Goal: Information Seeking & Learning: Learn about a topic

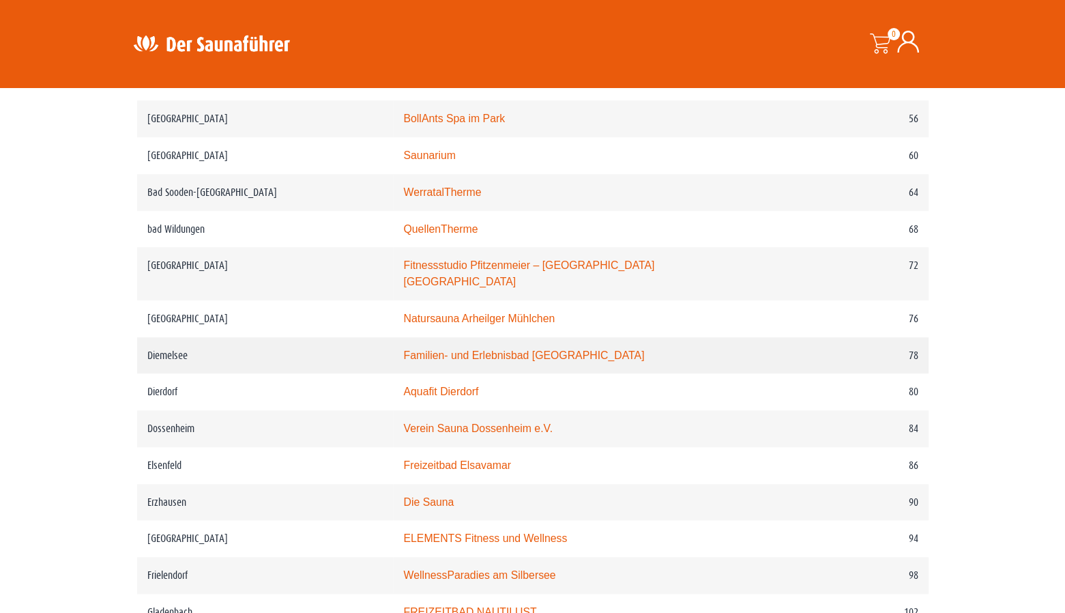
scroll to position [1001, 0]
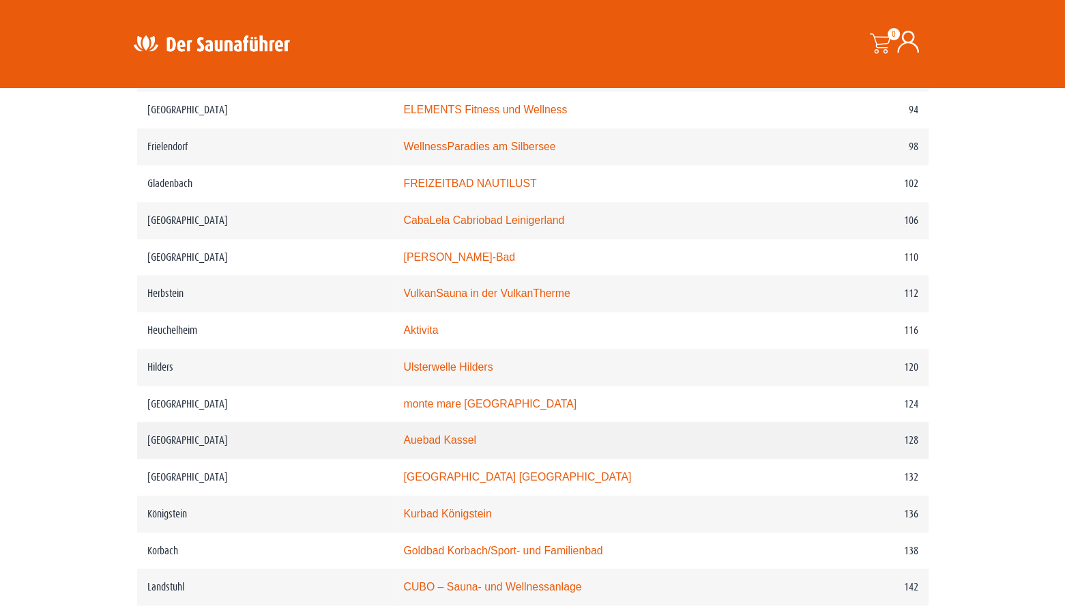
scroll to position [1433, 0]
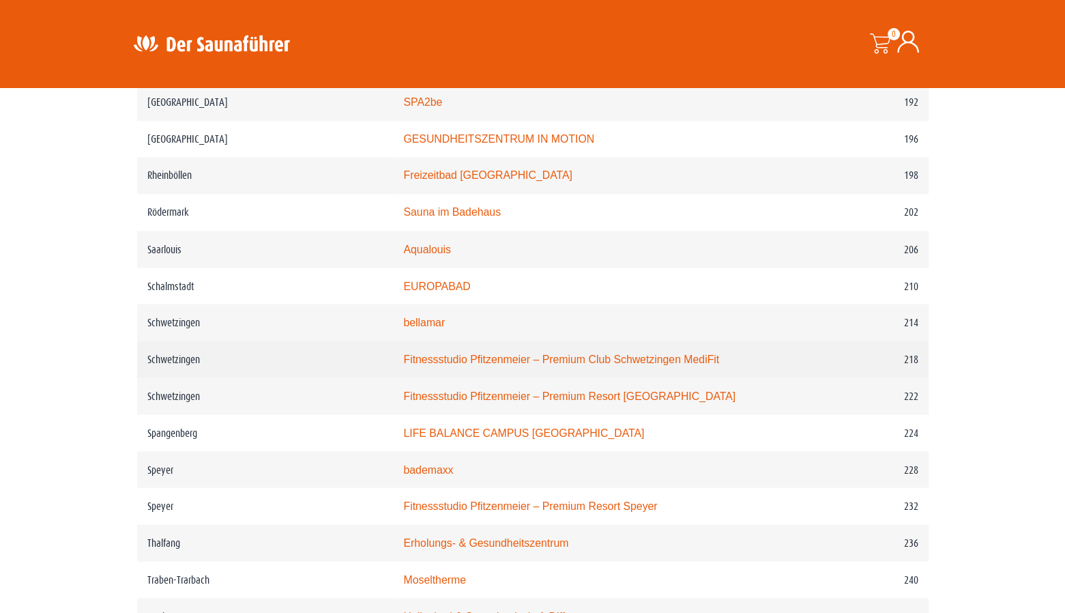
scroll to position [2388, 0]
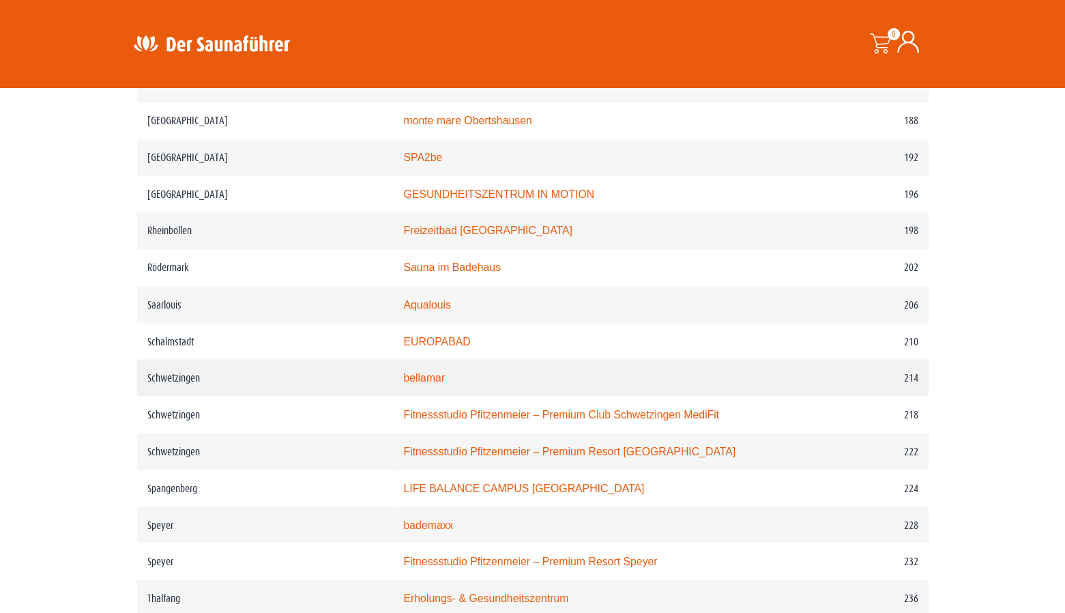
click at [428, 371] on link "bellamar" at bounding box center [424, 377] width 42 height 12
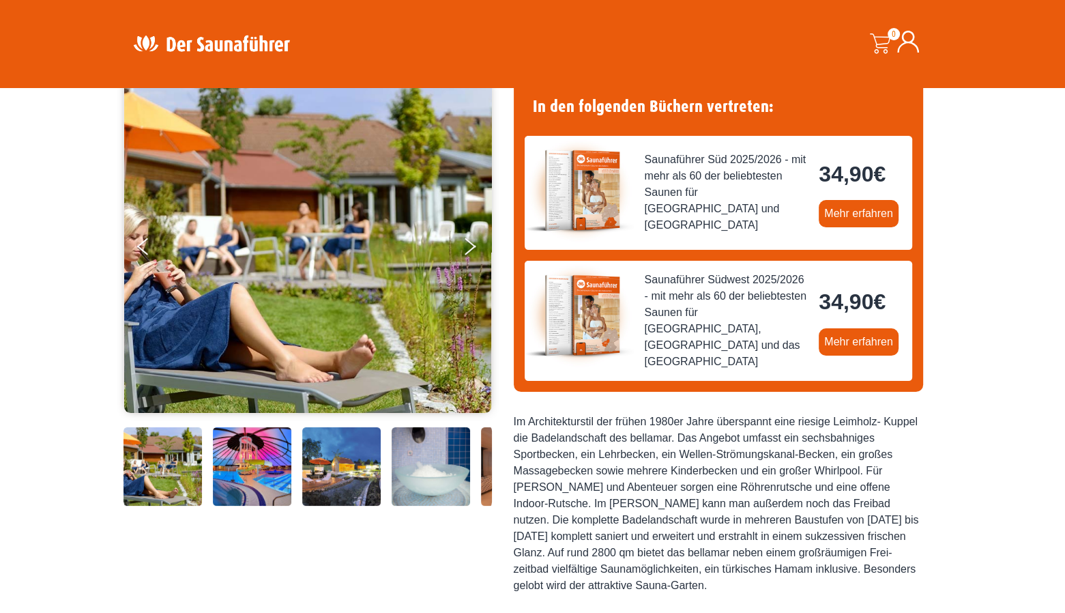
scroll to position [113, 0]
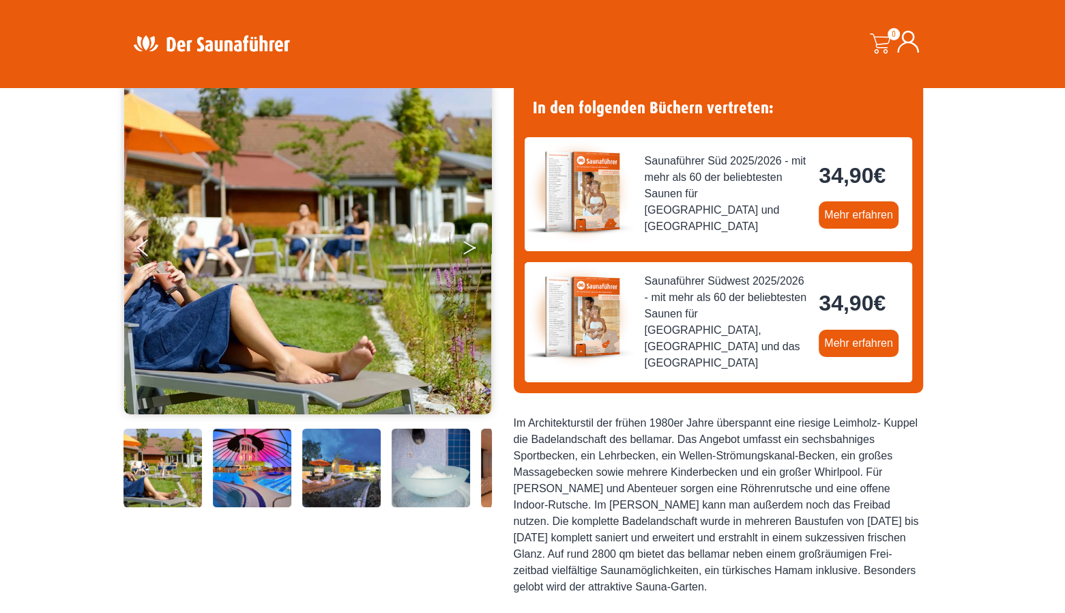
click at [475, 239] on button "Next" at bounding box center [479, 250] width 34 height 34
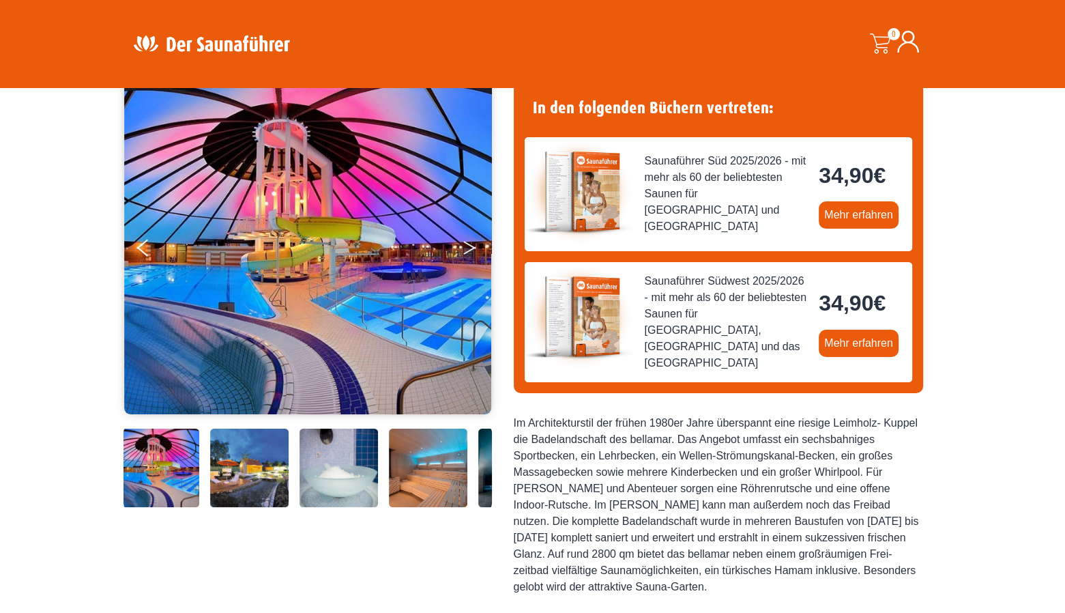
click at [472, 241] on button "Next" at bounding box center [479, 250] width 34 height 34
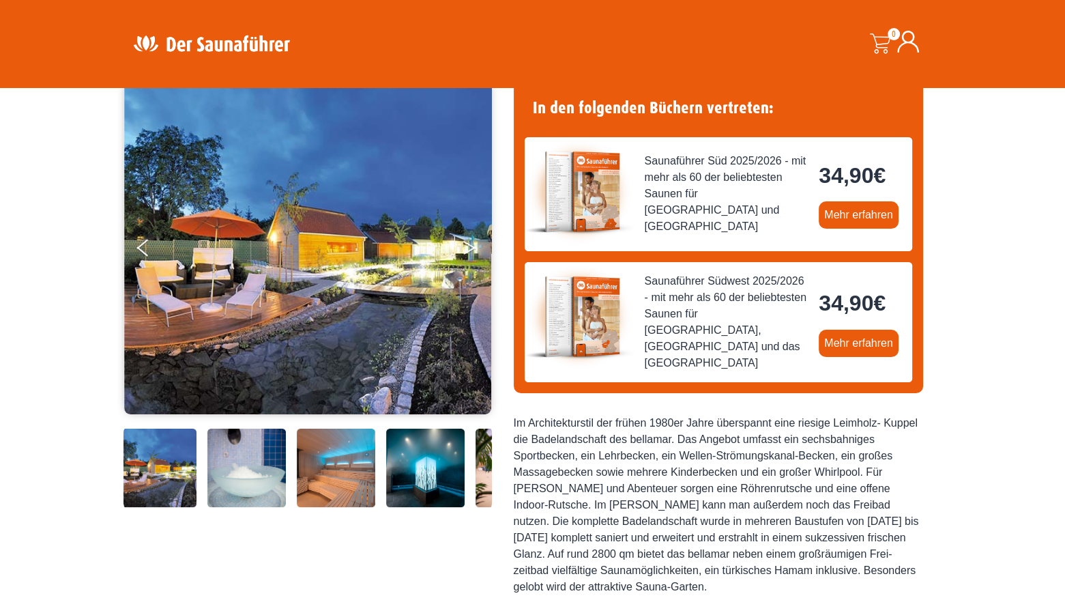
click at [469, 242] on button "Next" at bounding box center [479, 250] width 34 height 34
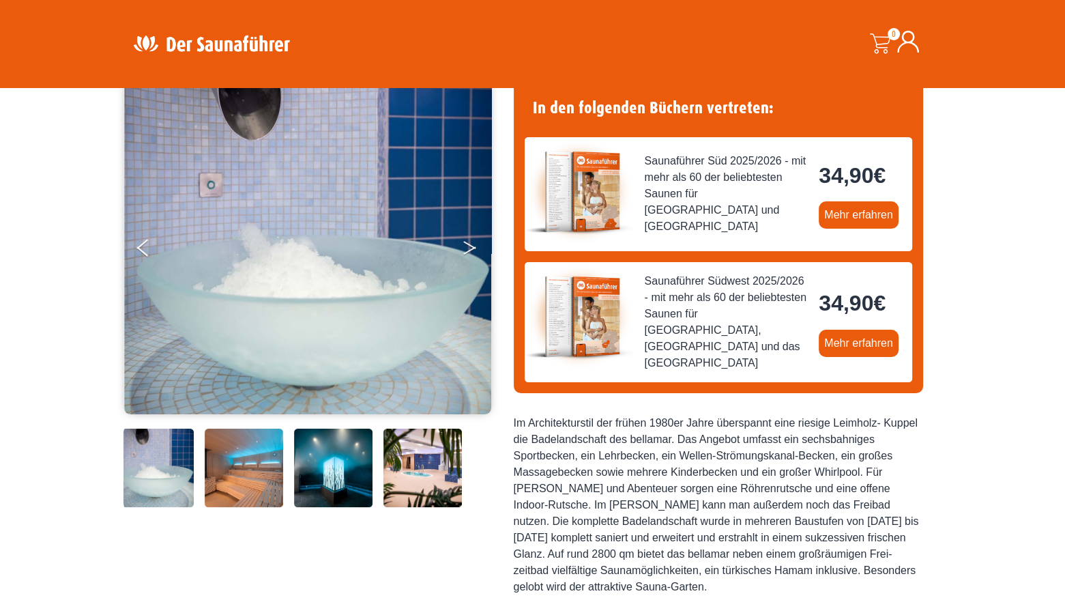
click at [469, 242] on button "Next" at bounding box center [479, 250] width 34 height 34
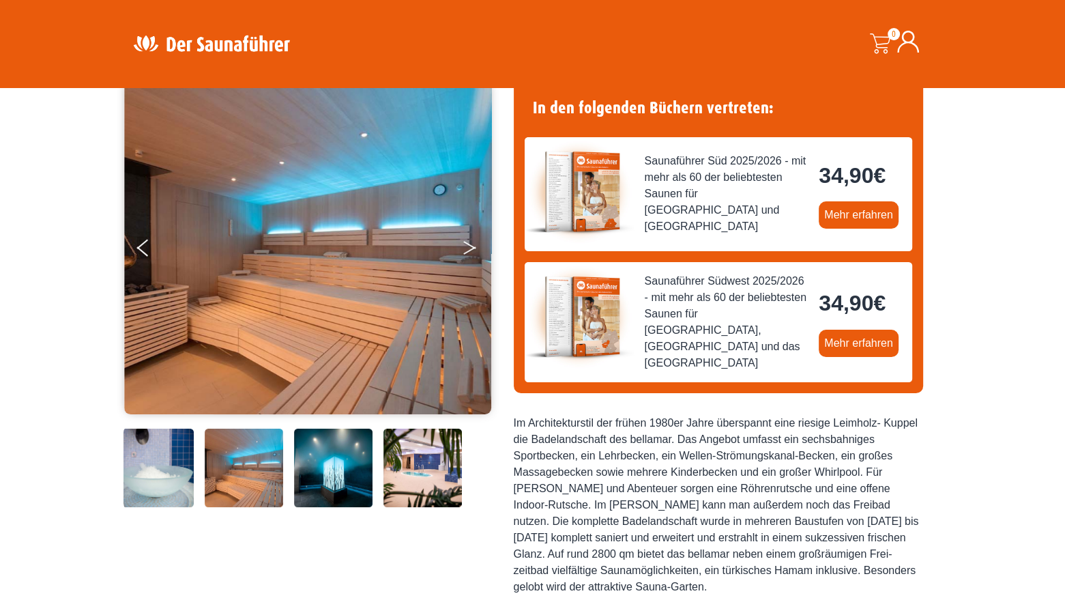
click at [469, 242] on button "Next" at bounding box center [479, 250] width 34 height 34
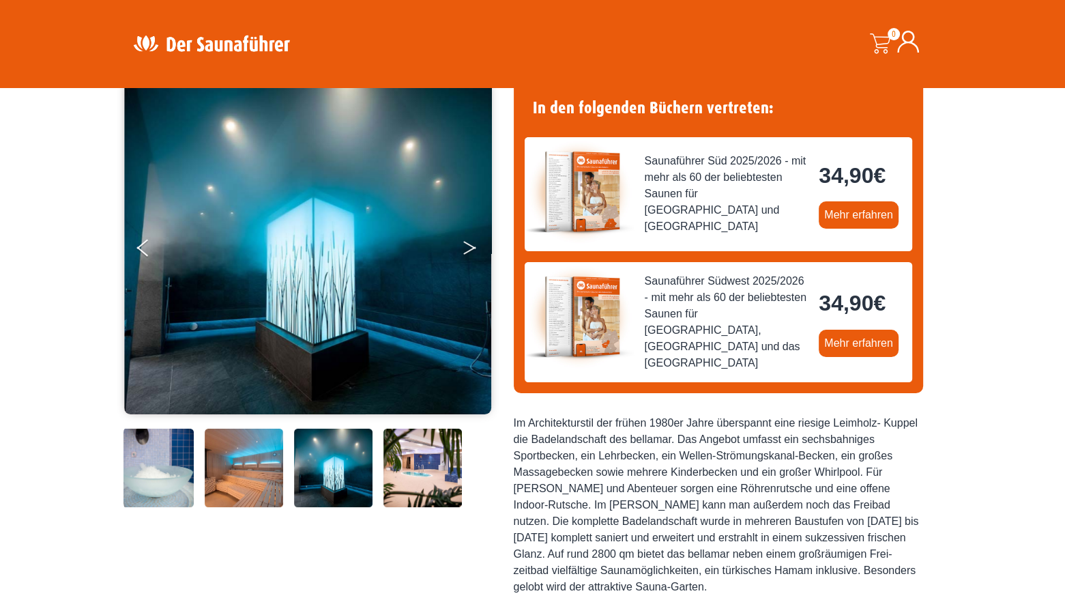
click at [469, 242] on button "Next" at bounding box center [479, 250] width 34 height 34
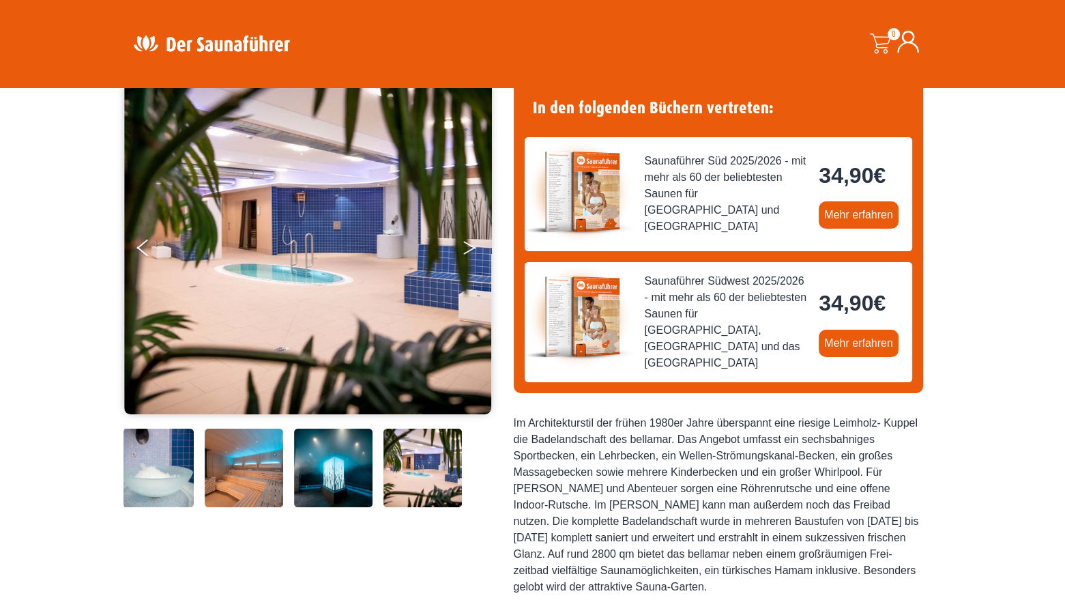
click at [469, 242] on button "Next" at bounding box center [479, 250] width 34 height 34
click at [468, 248] on button "Next" at bounding box center [479, 250] width 34 height 34
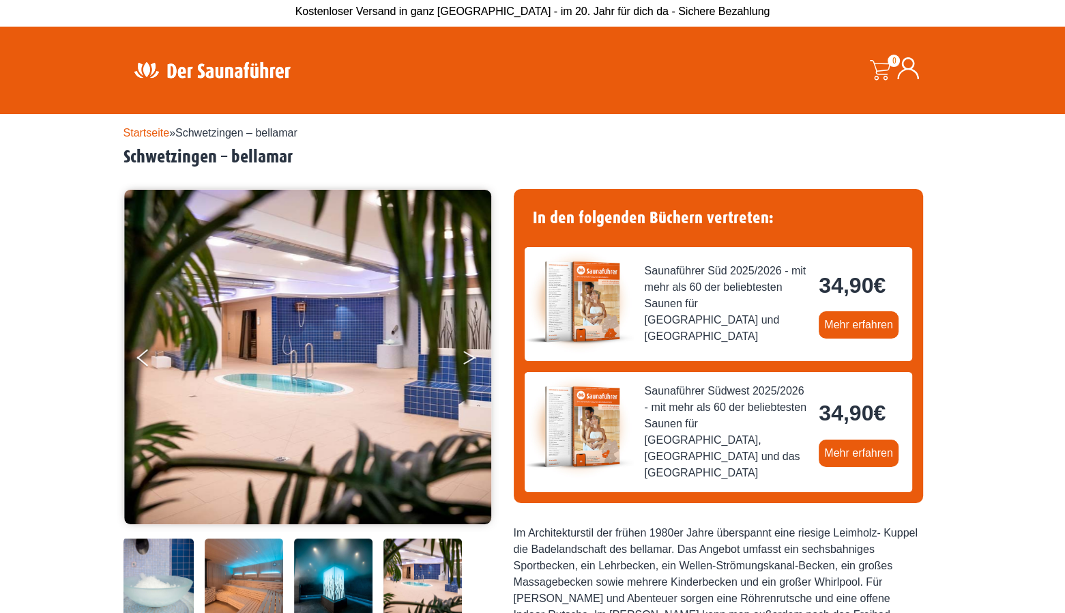
scroll to position [0, 0]
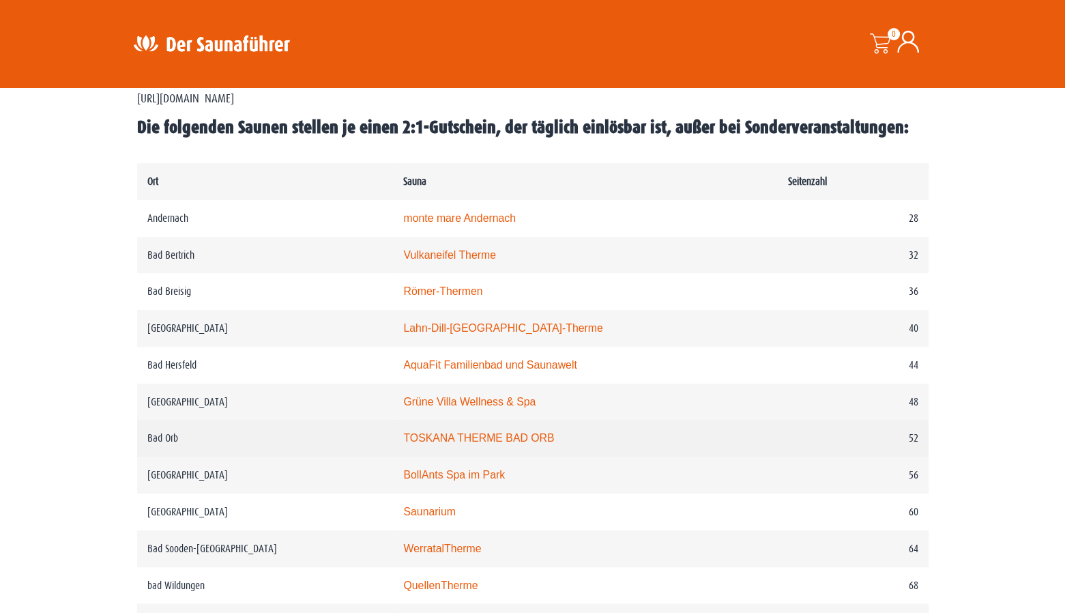
scroll to position [660, 0]
